Goal: Transaction & Acquisition: Subscribe to service/newsletter

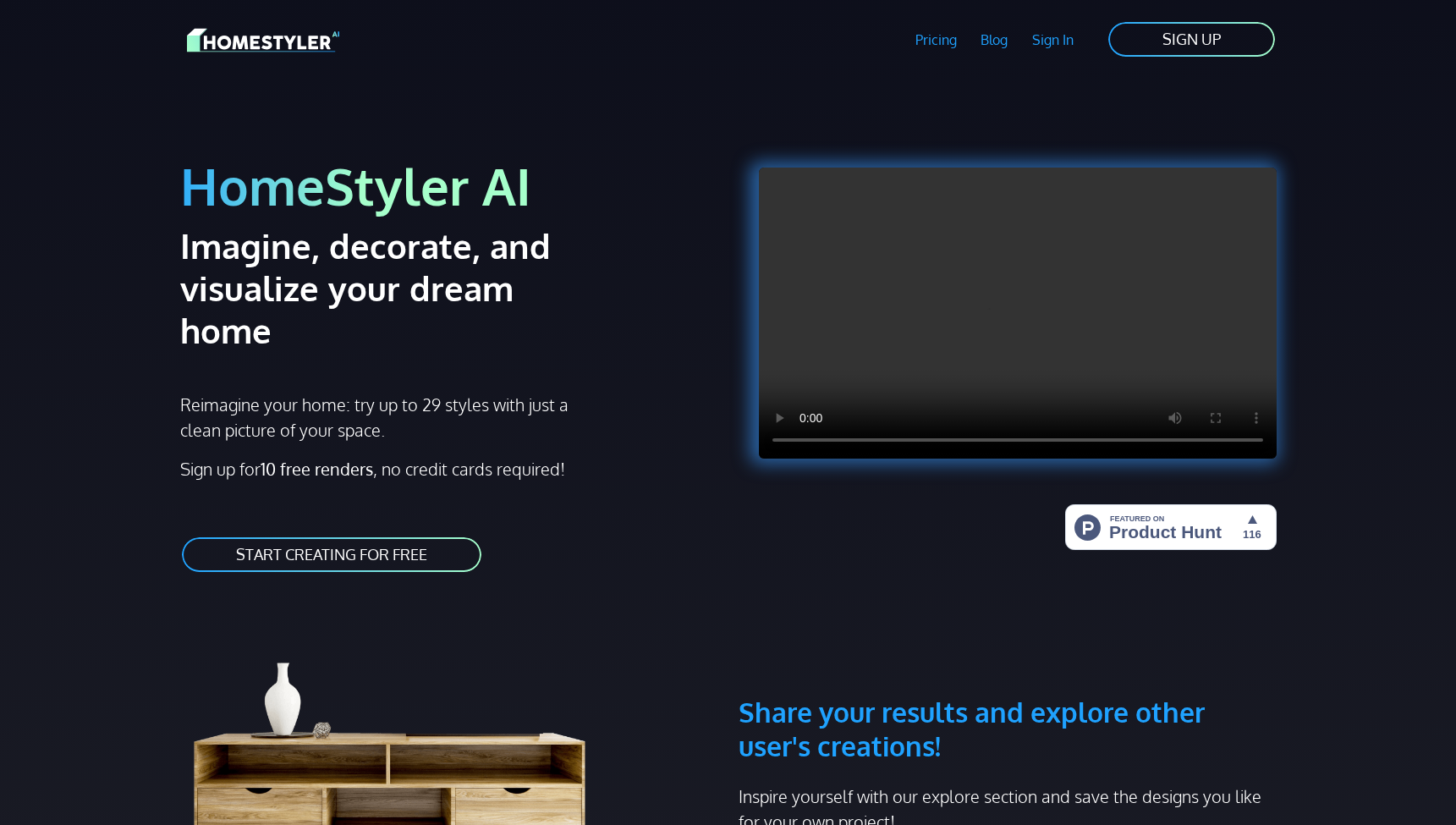
click at [319, 536] on link "START CREATING FOR FREE" at bounding box center [331, 554] width 303 height 39
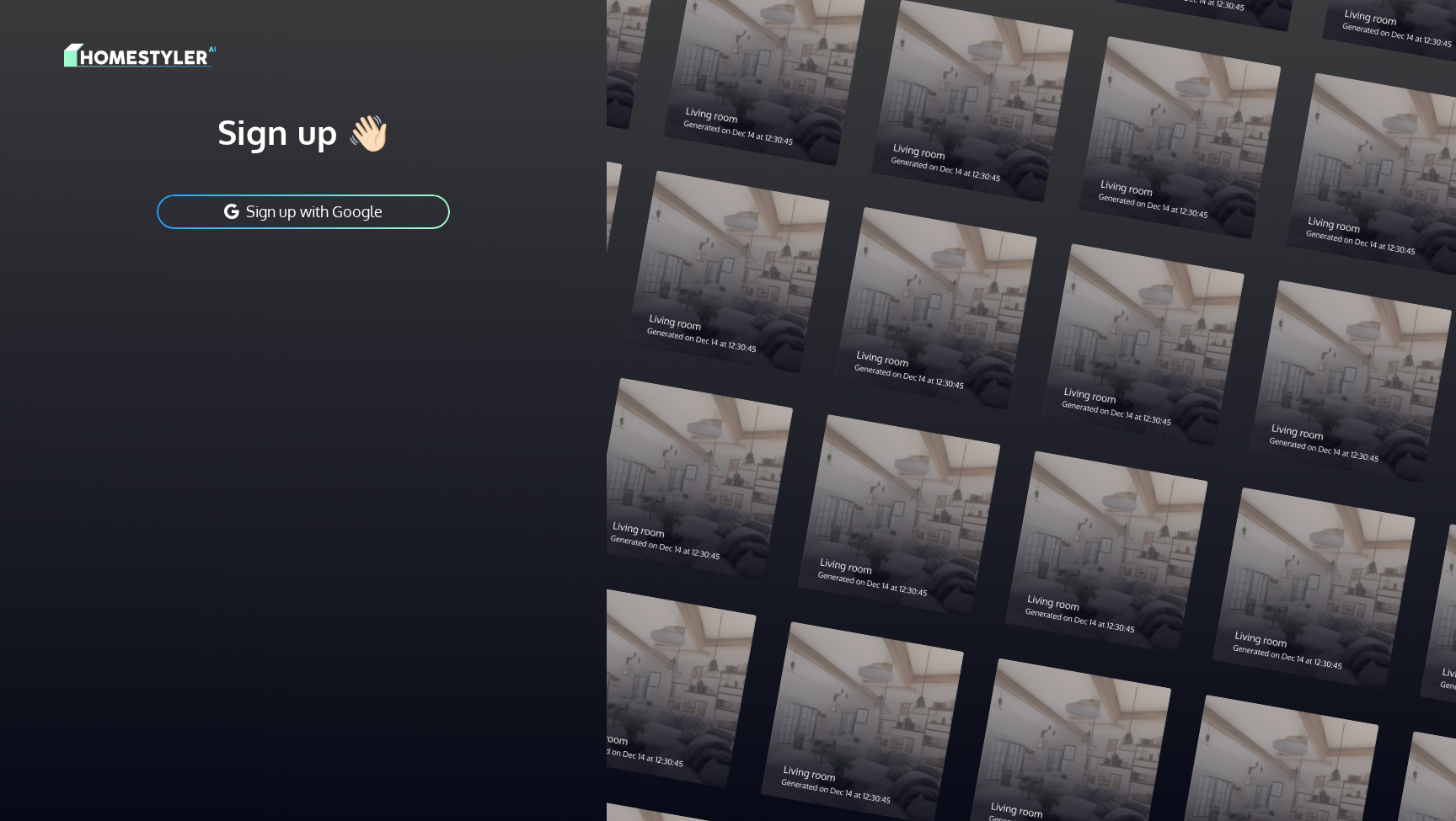
click at [130, 60] on img at bounding box center [140, 55] width 152 height 29
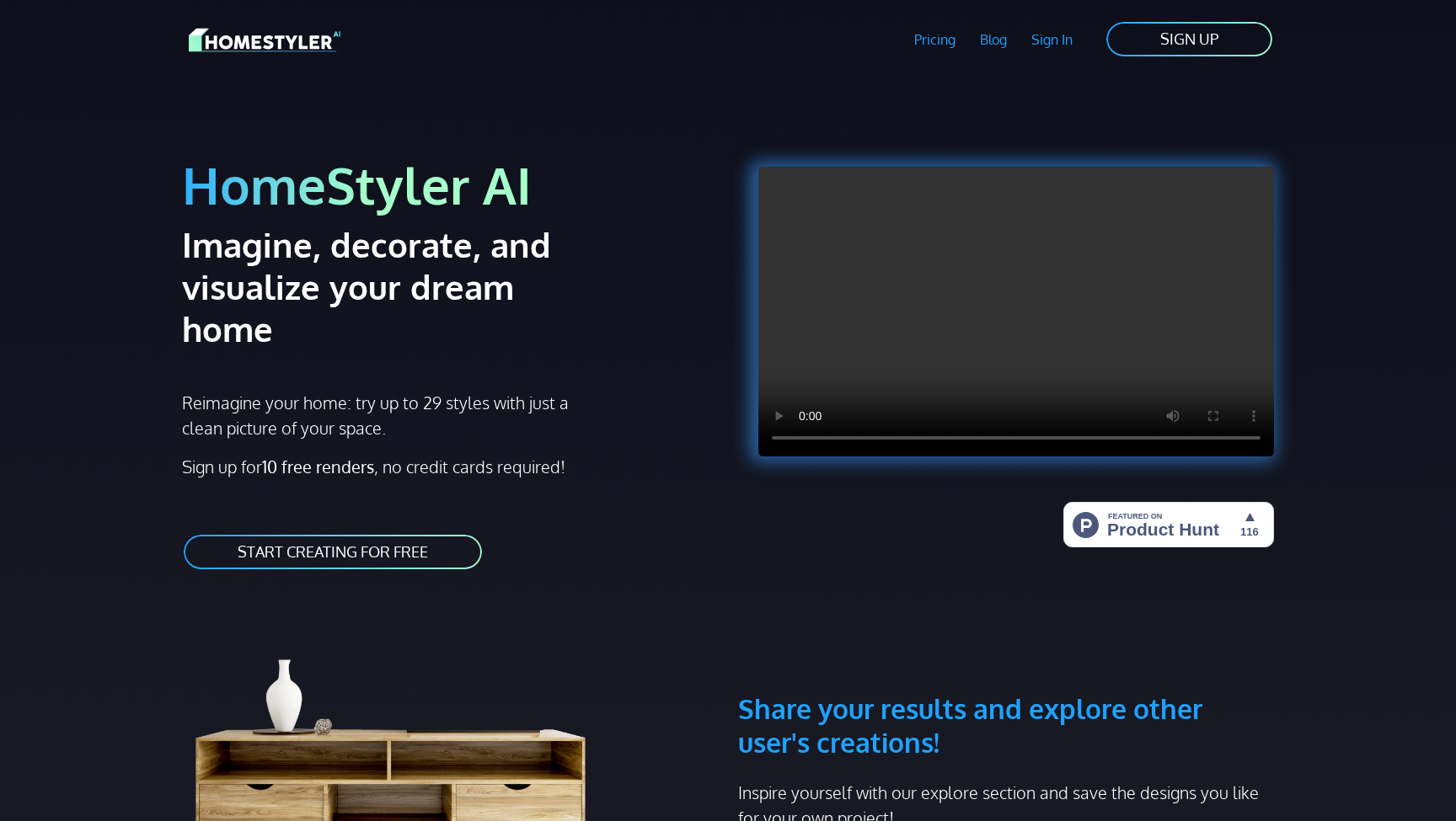
click at [1191, 31] on link "SIGN UP" at bounding box center [1189, 39] width 169 height 38
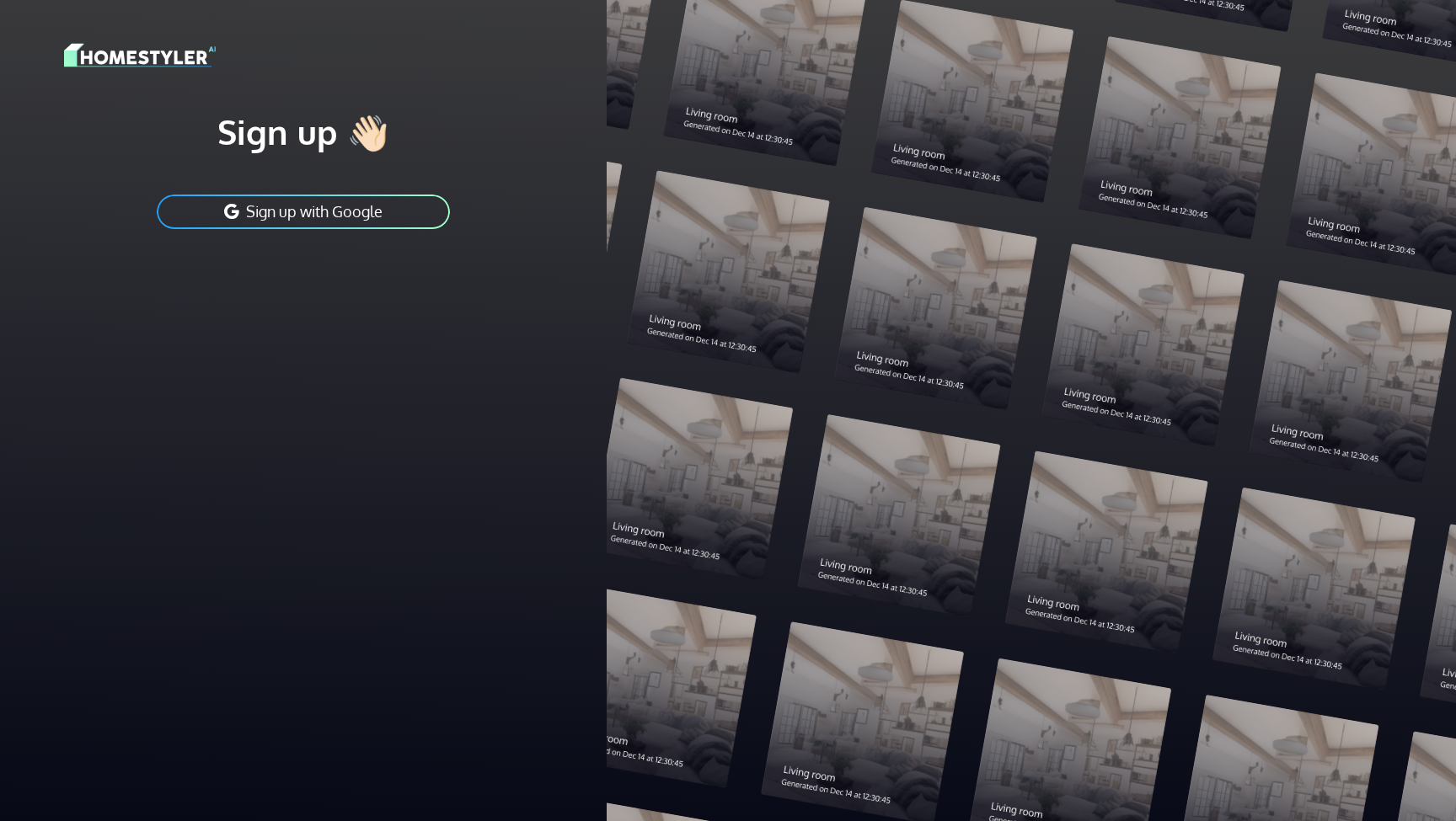
click at [337, 159] on div "Sign up 👋🏻 Sign up with Google" at bounding box center [303, 170] width 478 height 120
click at [312, 136] on h1 "Sign up 👋🏻" at bounding box center [303, 131] width 478 height 42
click at [118, 59] on img at bounding box center [140, 55] width 152 height 29
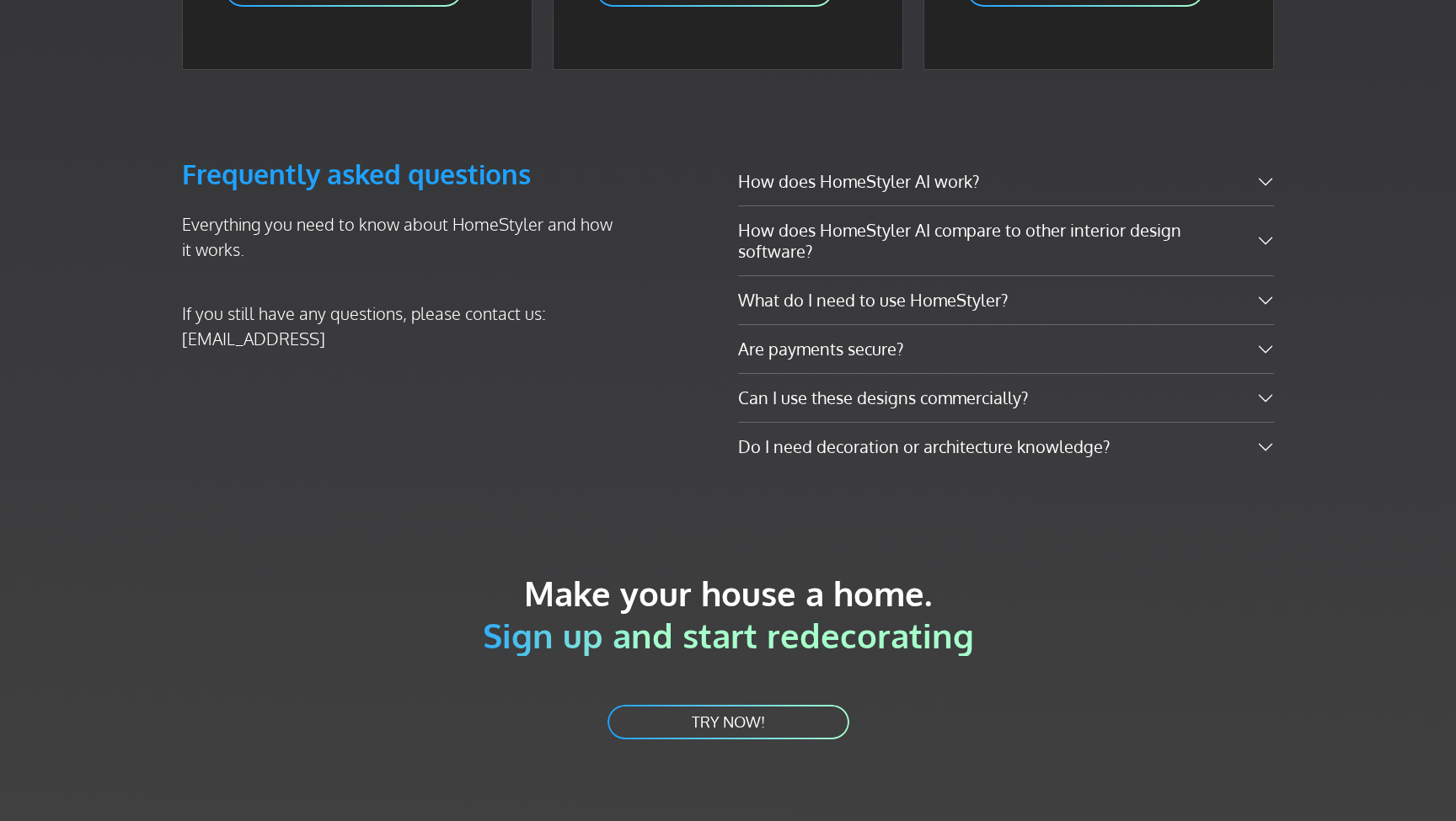
scroll to position [2937, 0]
click at [715, 704] on link "TRY NOW!" at bounding box center [728, 723] width 245 height 38
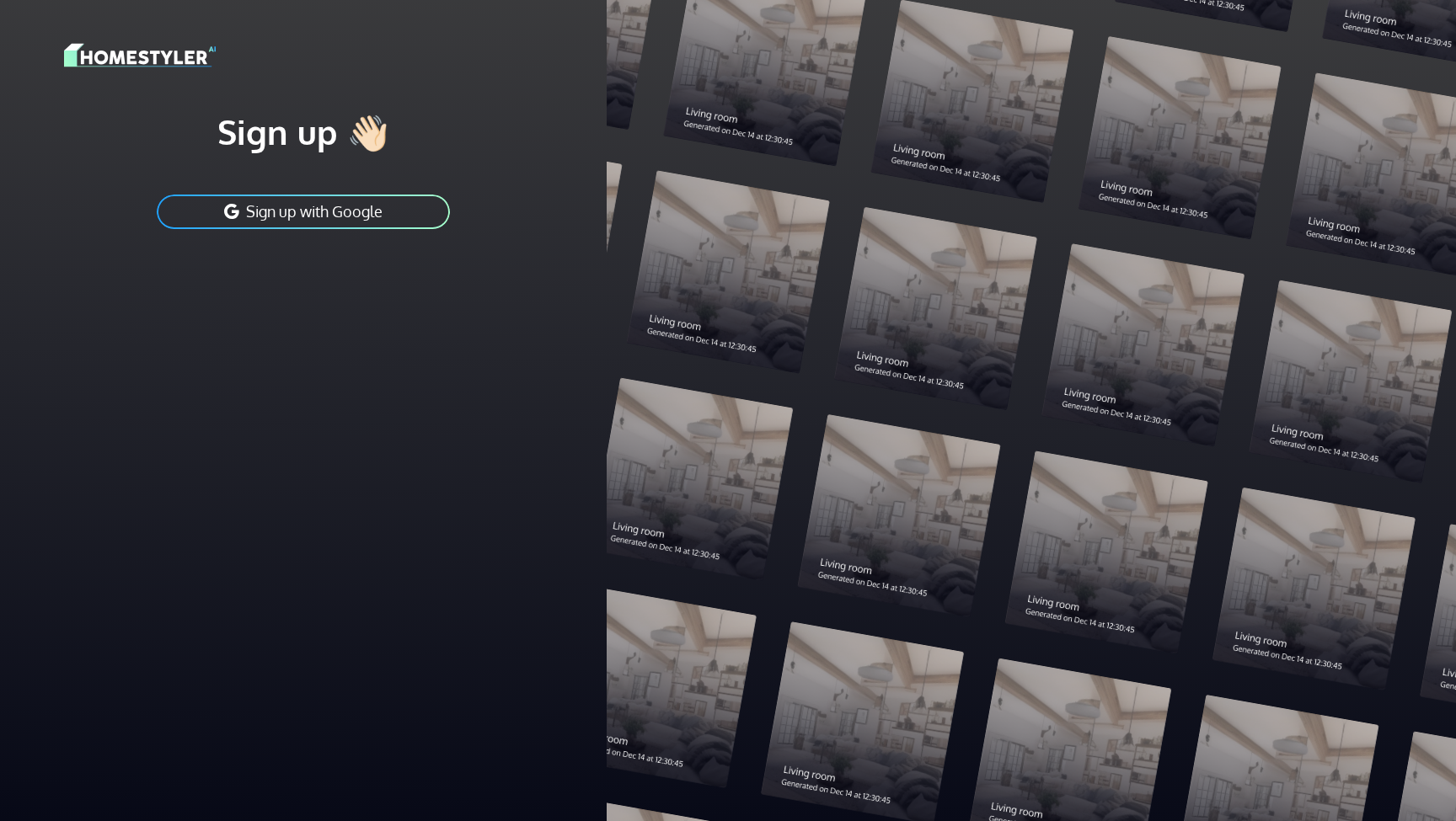
scroll to position [2, 0]
click at [354, 290] on div "Sign up 👋🏻 Sign up with Google" at bounding box center [303, 162] width 586 height 325
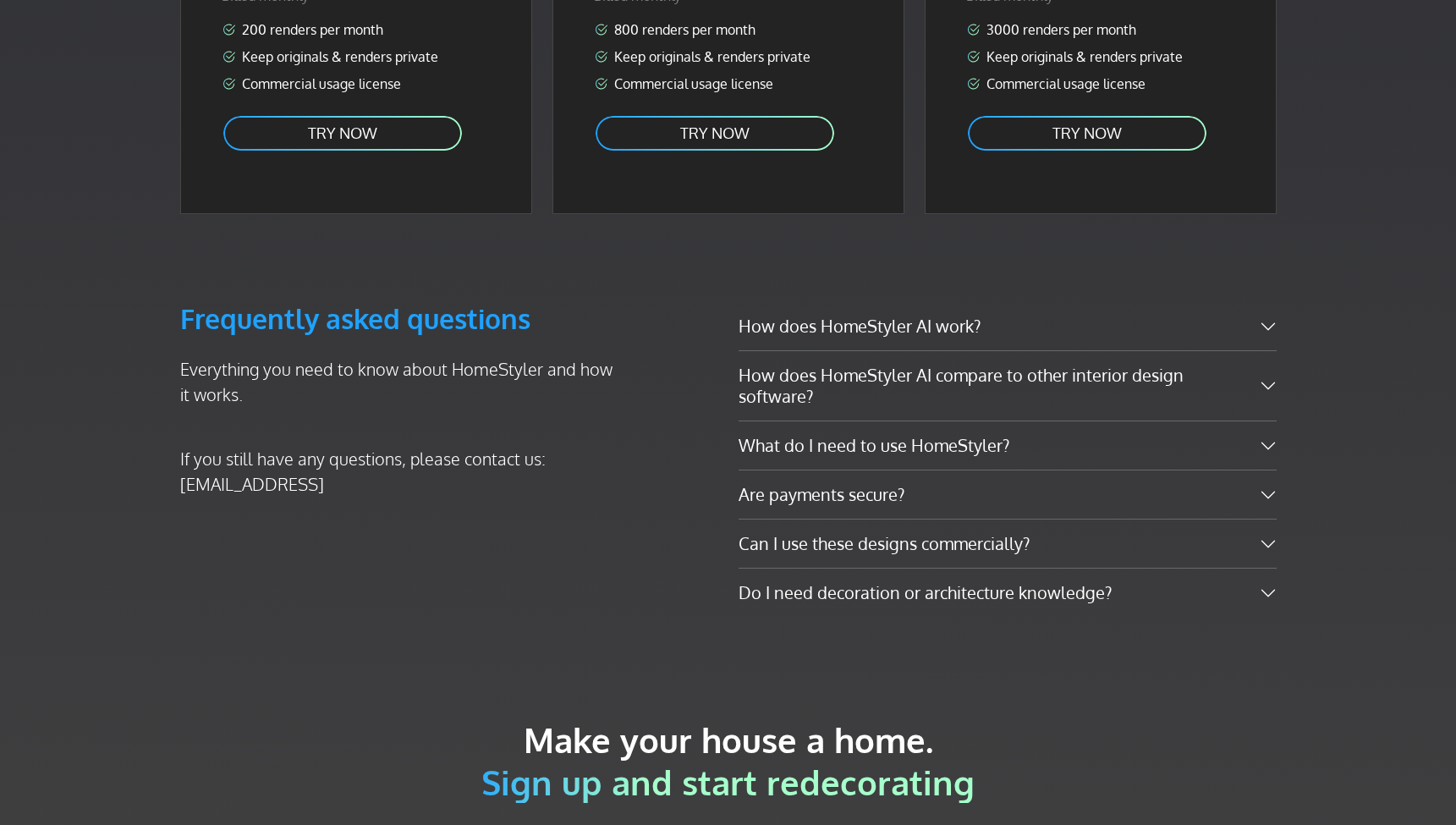
scroll to position [2951, 0]
